Goal: Find specific page/section: Find specific page/section

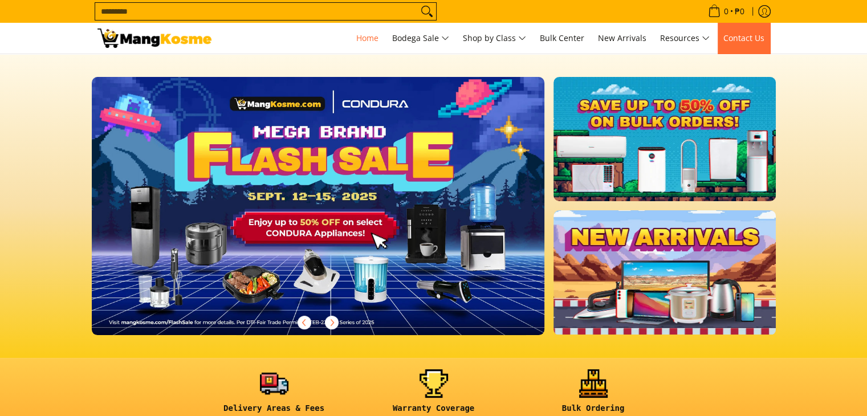
click at [749, 37] on span "Contact Us" at bounding box center [744, 38] width 41 height 11
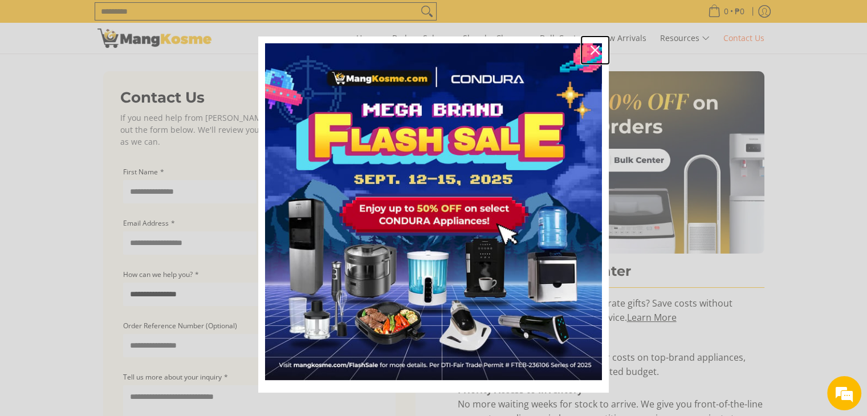
click at [591, 48] on icon "close icon" at bounding box center [595, 50] width 9 height 9
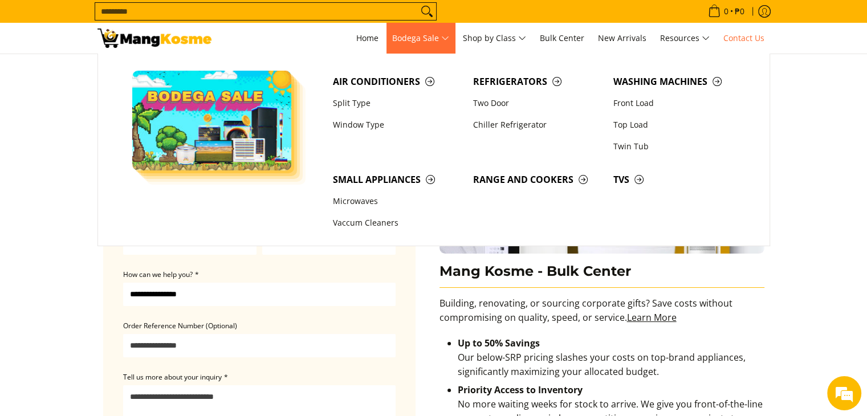
click at [429, 39] on span "Bodega Sale" at bounding box center [420, 38] width 57 height 14
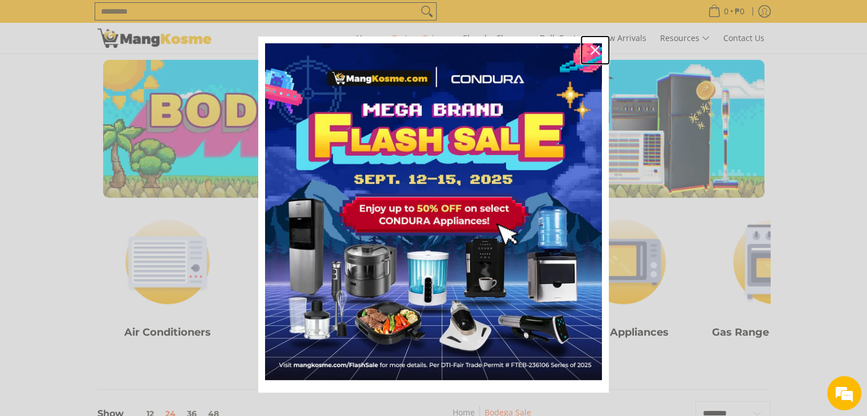
click at [591, 48] on icon "close icon" at bounding box center [595, 50] width 9 height 9
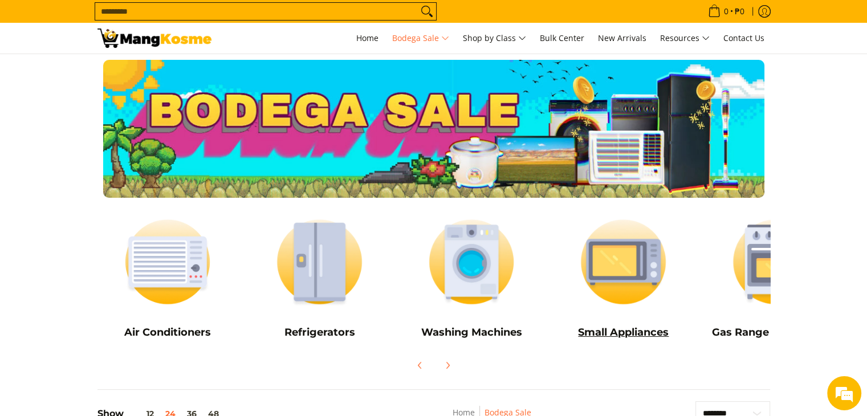
click at [646, 273] on img at bounding box center [623, 262] width 141 height 106
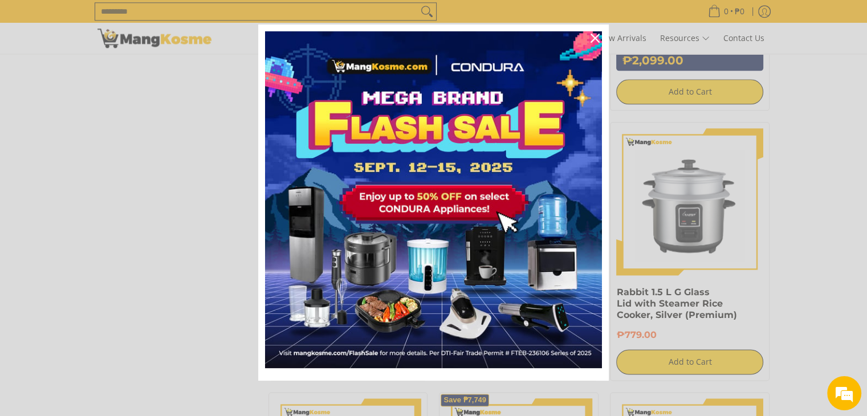
scroll to position [13, 0]
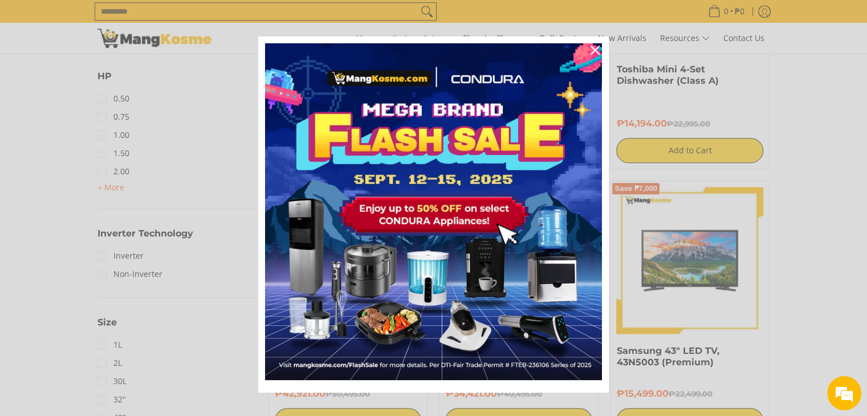
scroll to position [1089, 0]
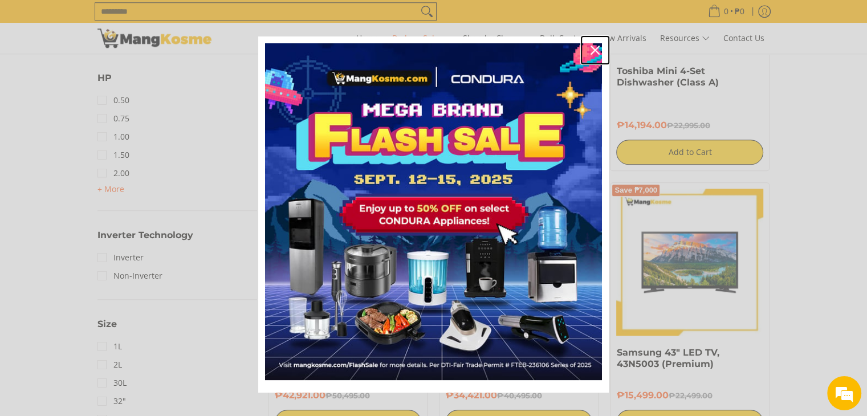
click at [593, 50] on icon "close icon" at bounding box center [595, 50] width 9 height 9
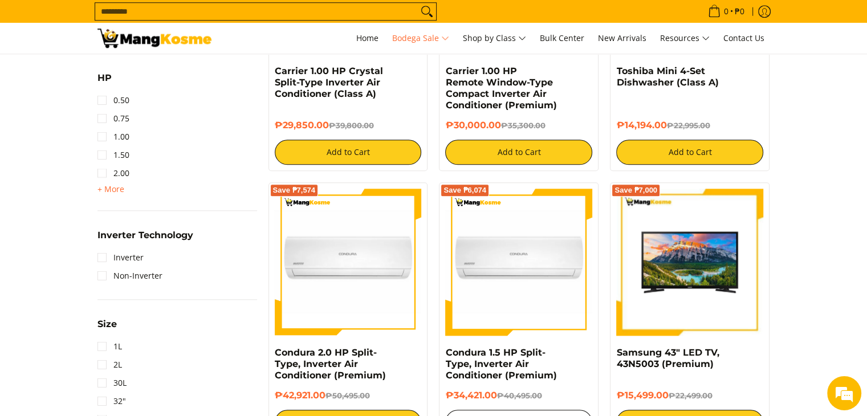
scroll to position [0, 0]
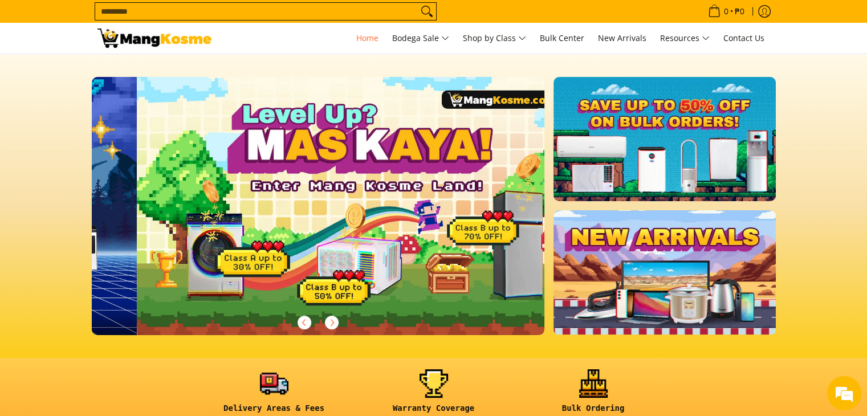
scroll to position [0, 453]
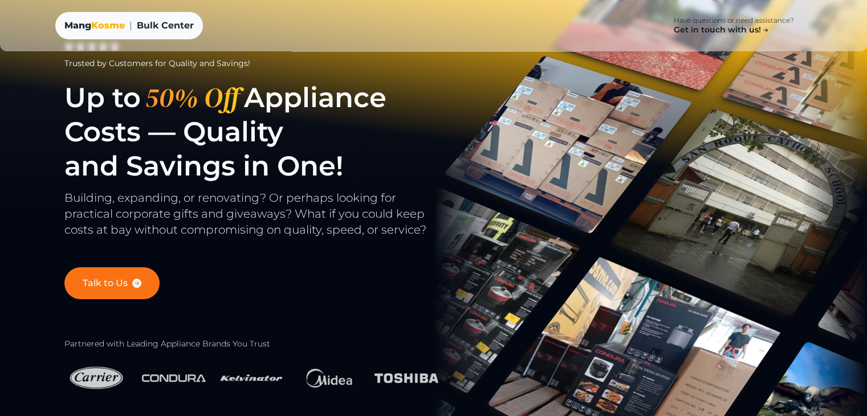
click at [133, 279] on icon at bounding box center [136, 283] width 9 height 9
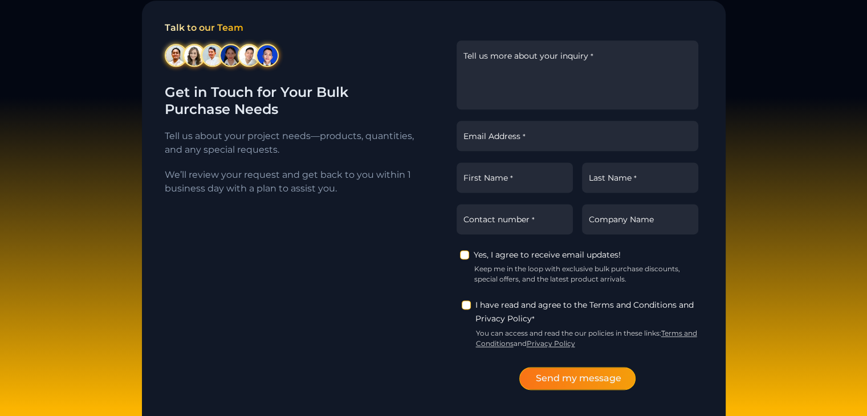
scroll to position [1469, 0]
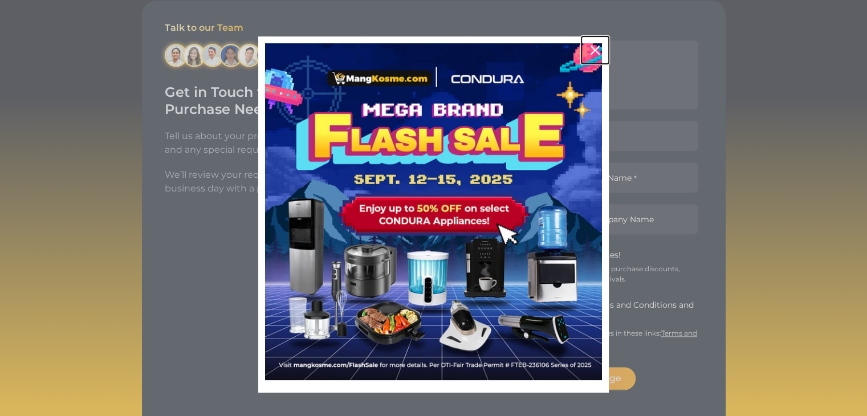
click at [591, 48] on icon "close icon" at bounding box center [595, 50] width 9 height 9
